Goal: Download file/media

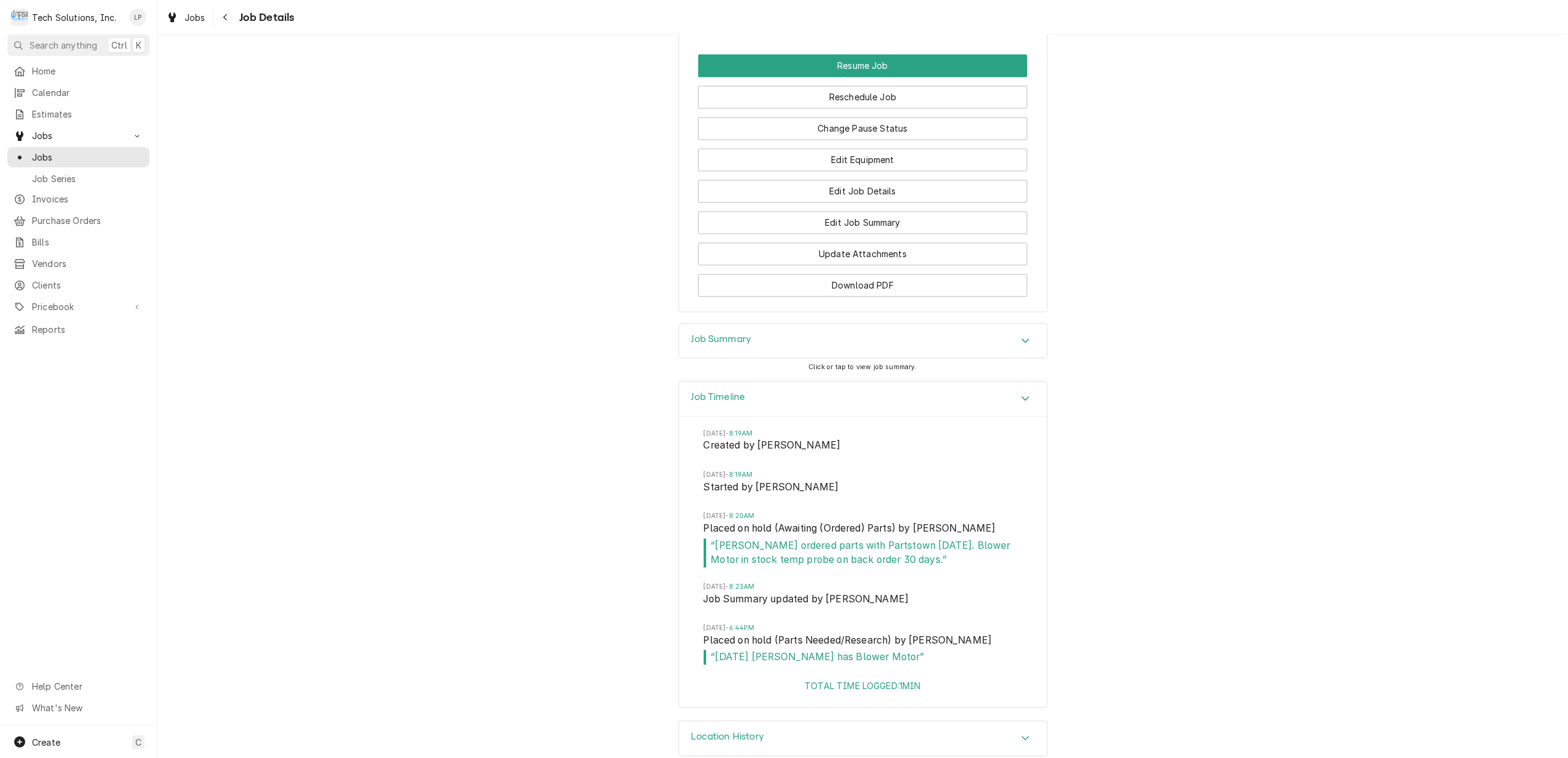
scroll to position [2587, 0]
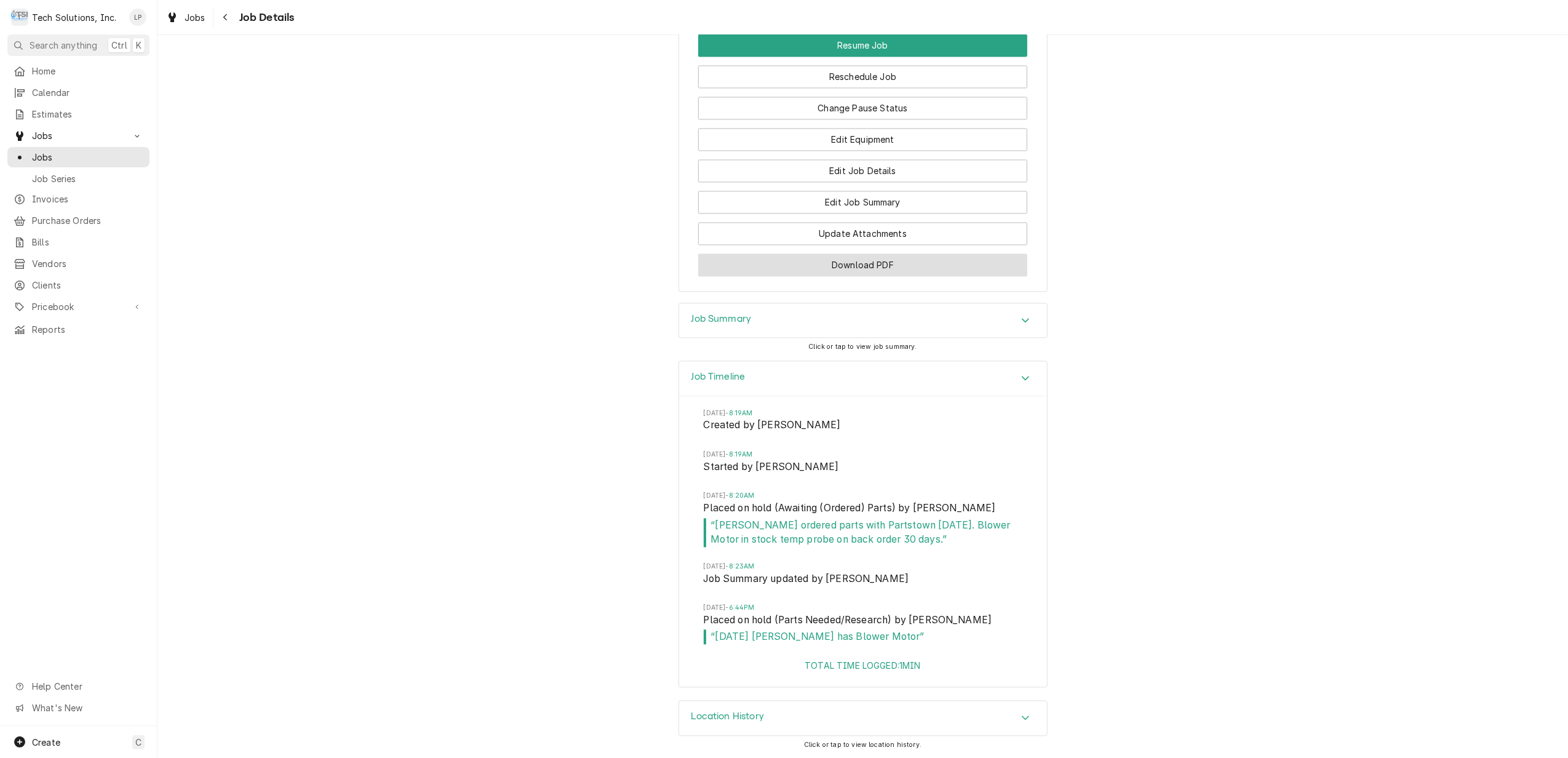
click at [869, 261] on button "Download PDF" at bounding box center [863, 265] width 329 height 23
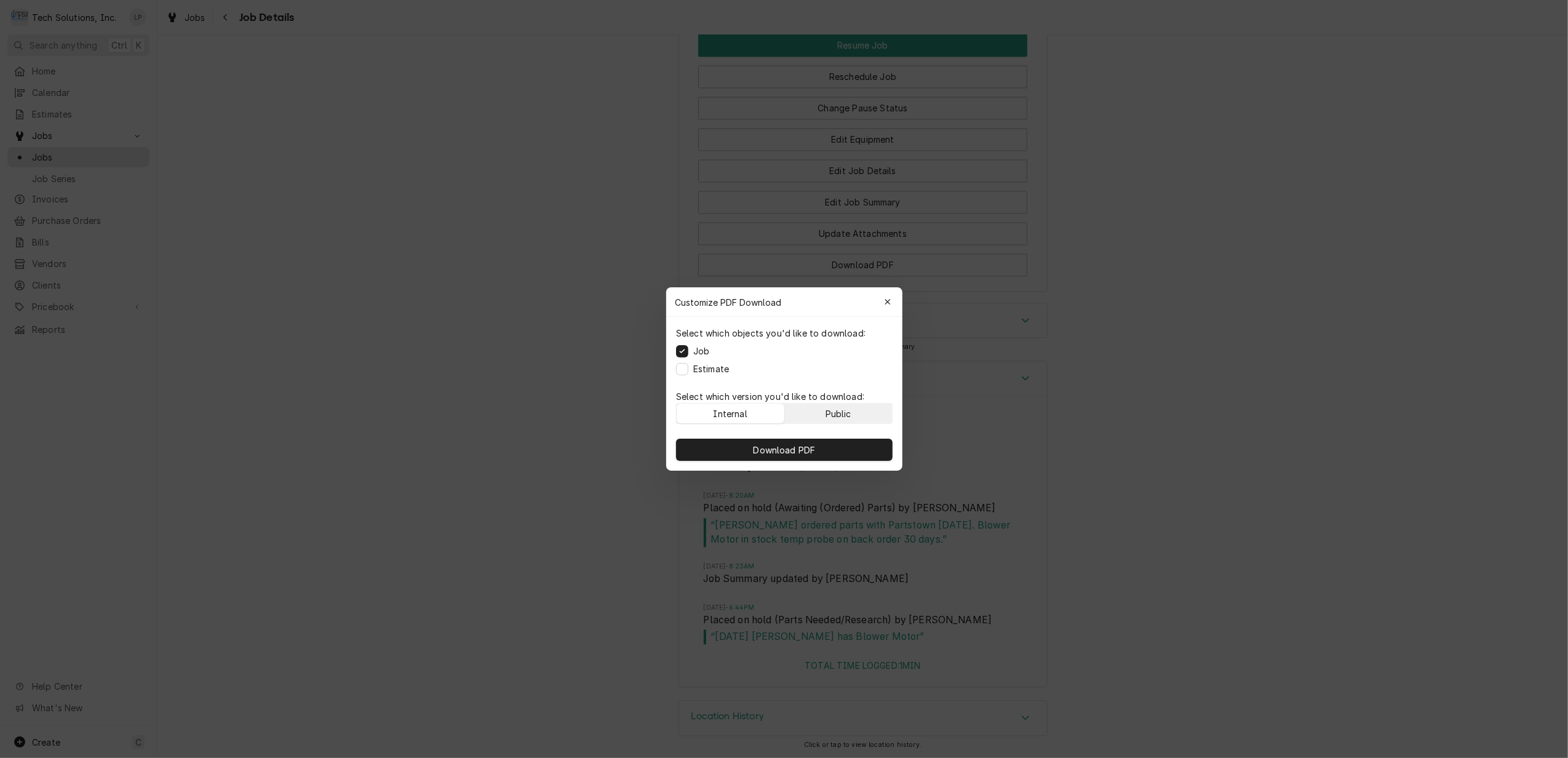
click at [841, 416] on div "Public" at bounding box center [837, 414] width 25 height 13
click at [786, 446] on span "Download PDF" at bounding box center [784, 451] width 67 height 13
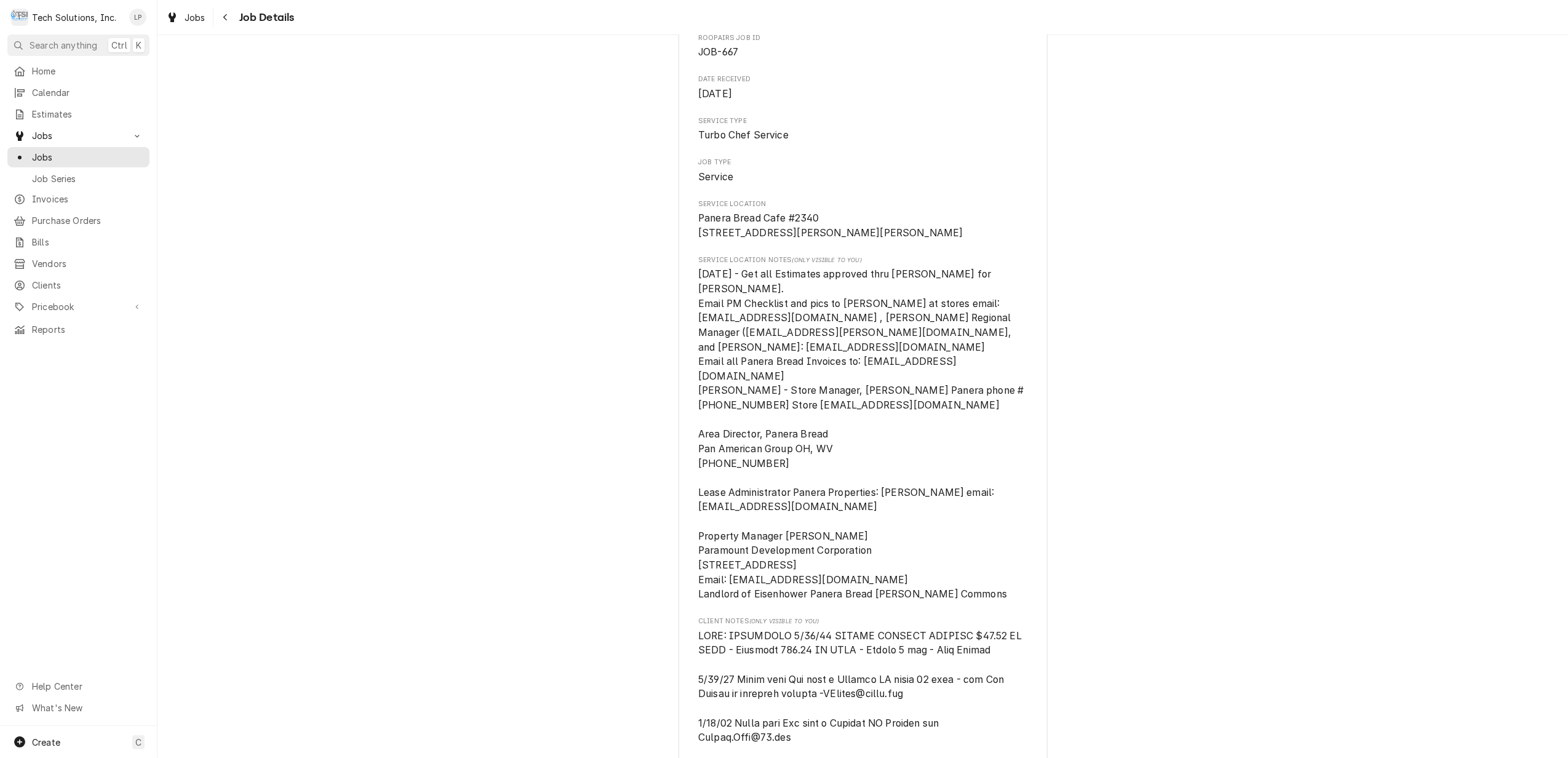
scroll to position [0, 0]
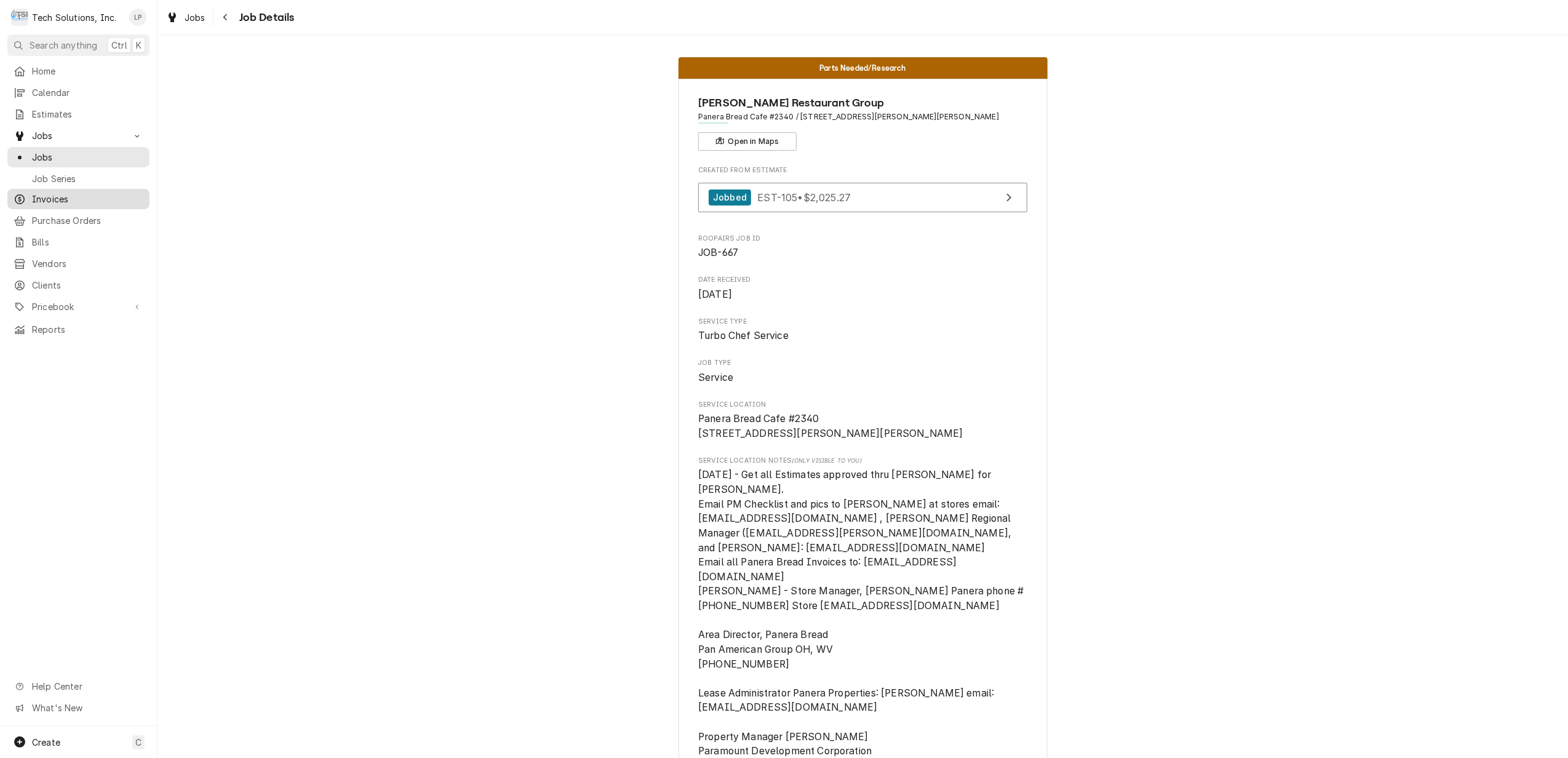
click at [45, 195] on span "Invoices" at bounding box center [87, 199] width 111 height 13
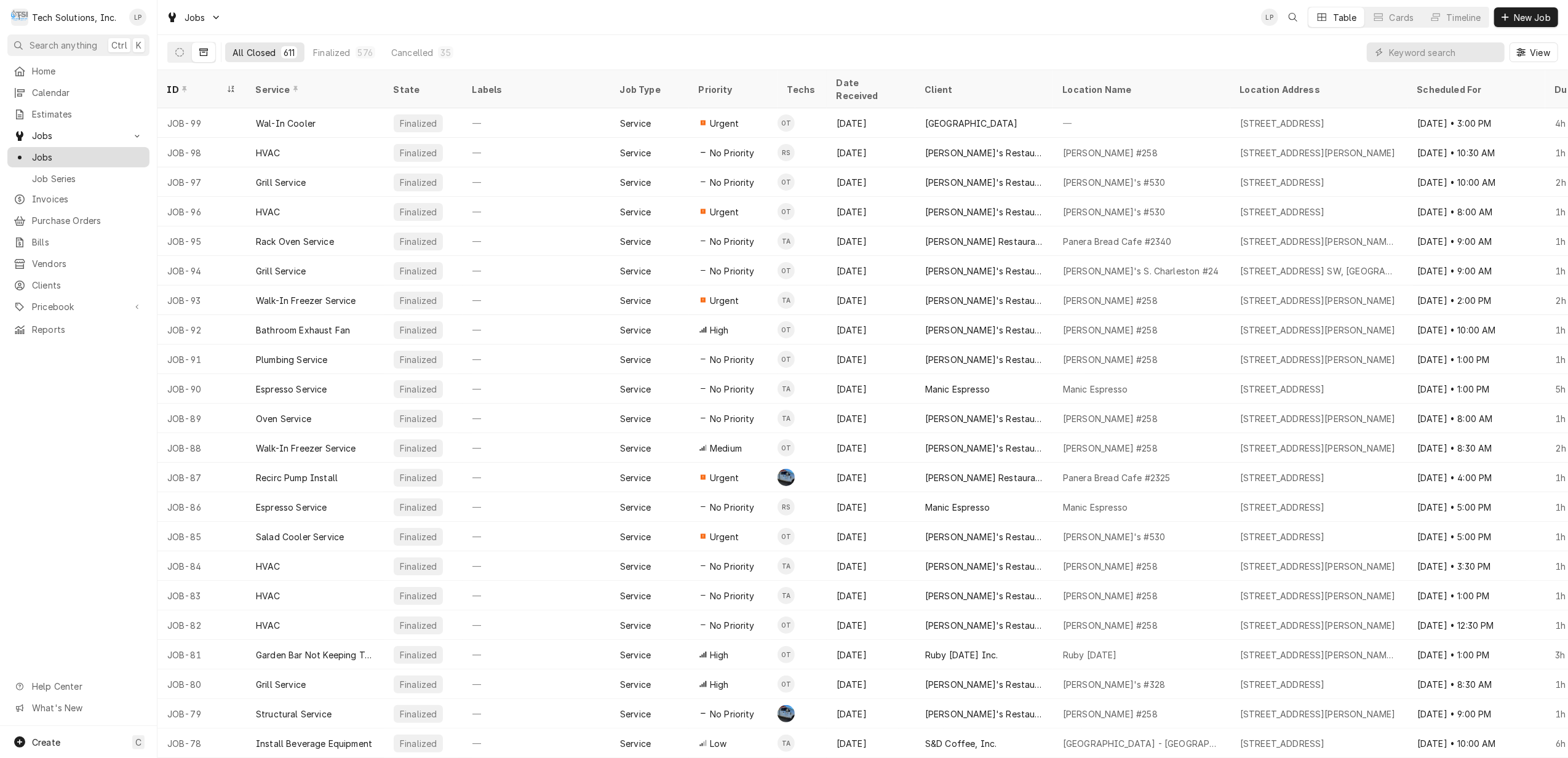
click at [39, 153] on span "Jobs" at bounding box center [87, 157] width 111 height 13
click at [185, 55] on button "Dynamic Content Wrapper" at bounding box center [179, 53] width 23 height 20
